Goal: Task Accomplishment & Management: Use online tool/utility

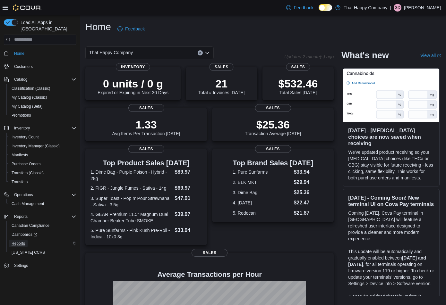
click at [21, 241] on span "Reports" at bounding box center [18, 243] width 13 height 5
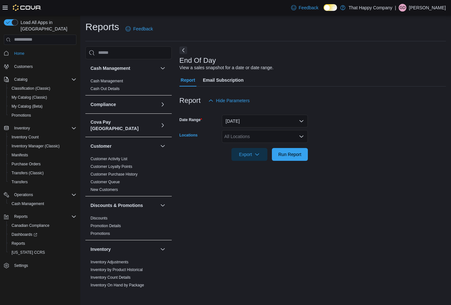
click at [300, 137] on icon "Open list of options" at bounding box center [301, 136] width 4 height 2
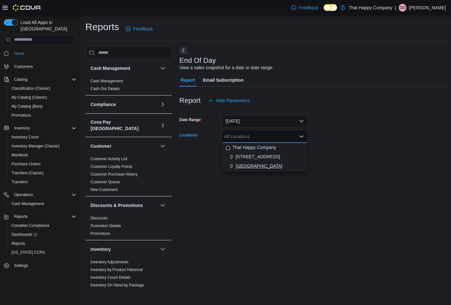
click at [261, 167] on span "[GEOGRAPHIC_DATA]" at bounding box center [258, 166] width 47 height 6
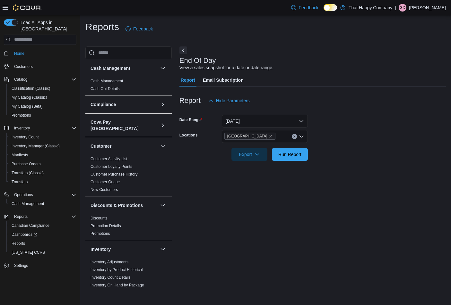
click at [275, 225] on div "End Of Day View a sales snapshot for a date or date range. Report Email Subscri…" at bounding box center [312, 168] width 266 height 242
click at [262, 155] on span "Export" at bounding box center [249, 154] width 28 height 13
click at [257, 181] on span "Export to Pdf" at bounding box center [250, 180] width 29 height 5
